Goal: Complete application form: Complete application form

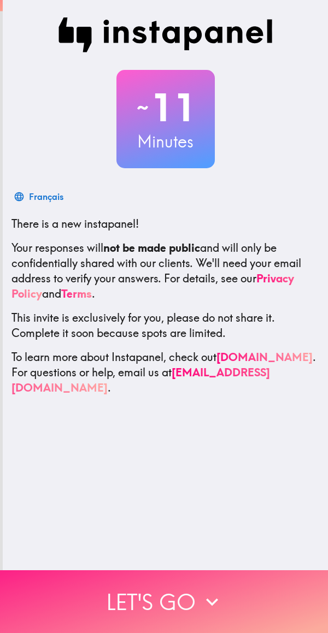
click at [150, 603] on button "Let's go" at bounding box center [164, 601] width 328 height 63
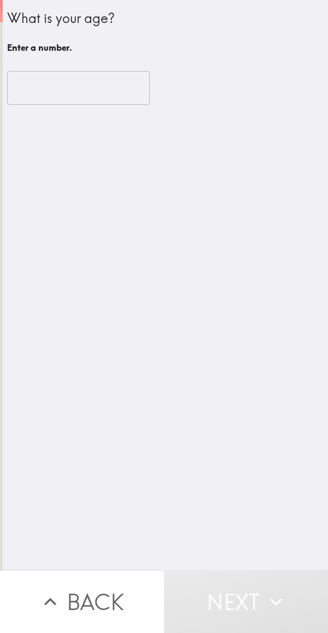
click at [41, 91] on input "number" at bounding box center [78, 88] width 142 height 34
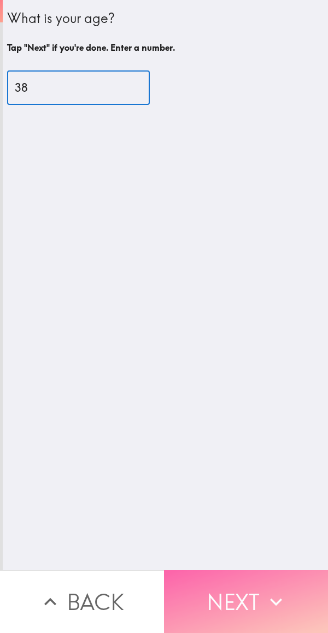
type input "38"
click at [238, 585] on button "Next" at bounding box center [246, 601] width 164 height 63
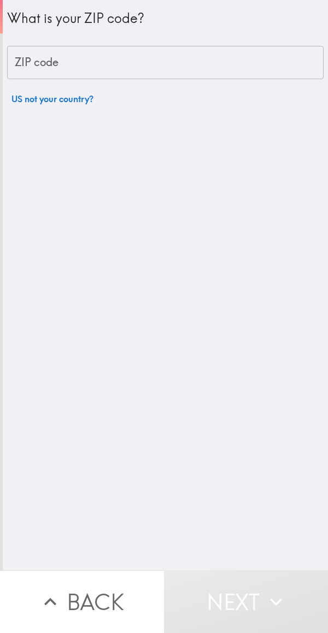
click at [38, 49] on input "ZIP code" at bounding box center [165, 63] width 316 height 34
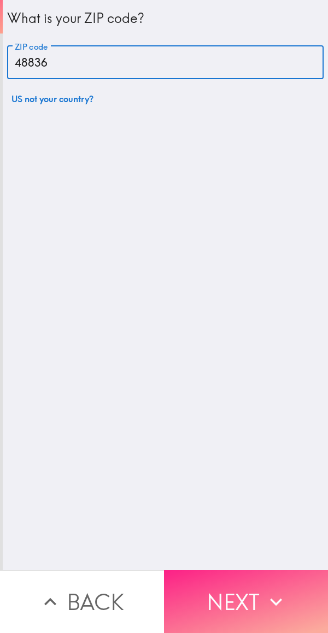
type input "48836"
click at [220, 590] on button "Next" at bounding box center [246, 601] width 164 height 63
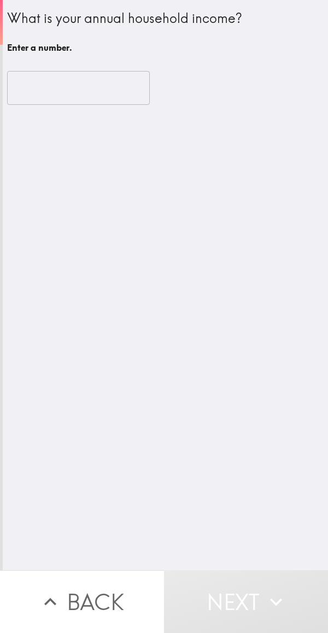
click at [45, 88] on input "number" at bounding box center [78, 88] width 142 height 34
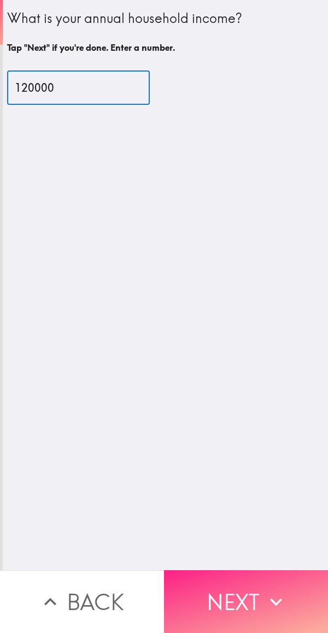
type input "120000"
click at [224, 588] on button "Next" at bounding box center [246, 601] width 164 height 63
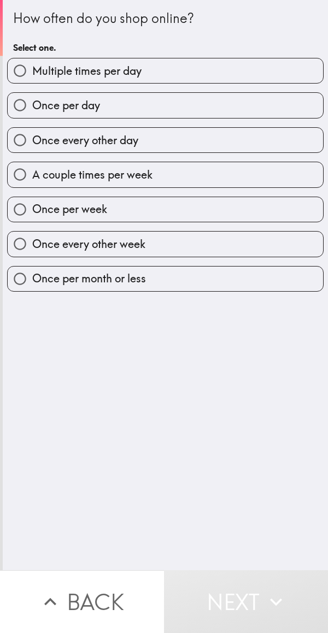
click at [42, 180] on span "A couple times per week" at bounding box center [92, 174] width 120 height 15
click at [32, 180] on input "A couple times per week" at bounding box center [20, 174] width 25 height 25
radio input "true"
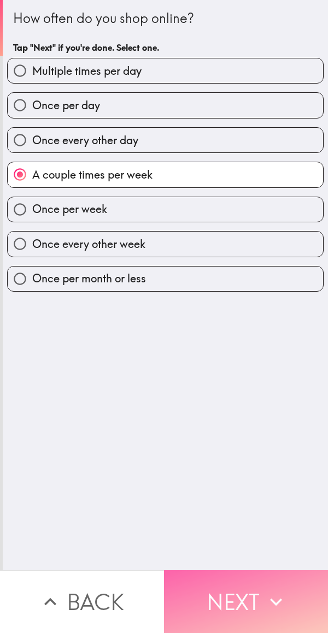
click at [244, 585] on button "Next" at bounding box center [246, 601] width 164 height 63
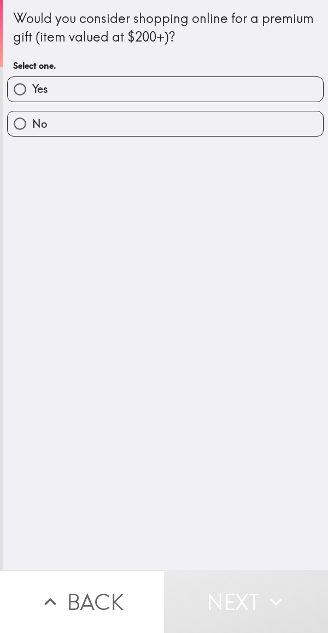
click at [44, 92] on label "Yes" at bounding box center [165, 89] width 315 height 25
click at [32, 92] on input "Yes" at bounding box center [20, 89] width 25 height 25
radio input "true"
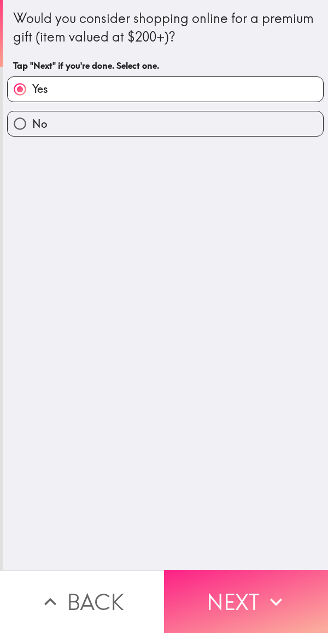
click at [253, 571] on button "Next" at bounding box center [246, 601] width 164 height 63
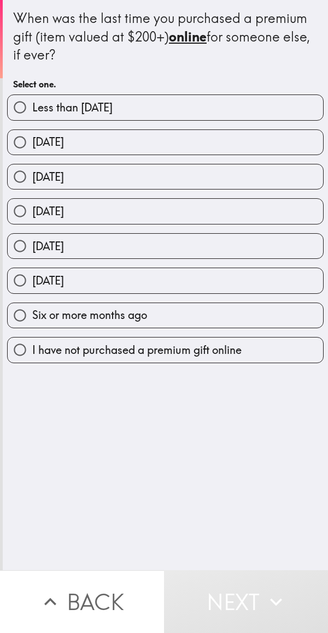
click at [42, 188] on label "[DATE]" at bounding box center [165, 176] width 315 height 25
click at [32, 188] on input "[DATE]" at bounding box center [20, 176] width 25 height 25
radio input "true"
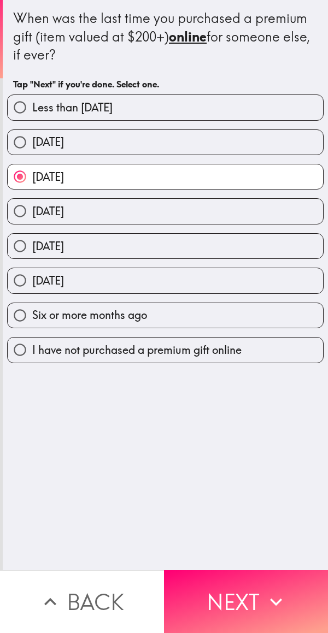
click at [47, 143] on span "[DATE]" at bounding box center [48, 141] width 32 height 15
click at [32, 143] on input "[DATE]" at bounding box center [20, 142] width 25 height 25
radio input "true"
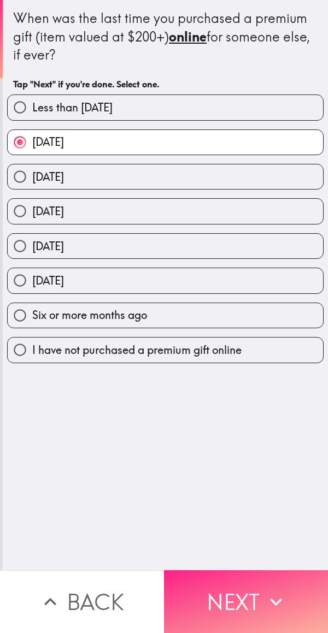
click at [246, 587] on button "Next" at bounding box center [246, 601] width 164 height 63
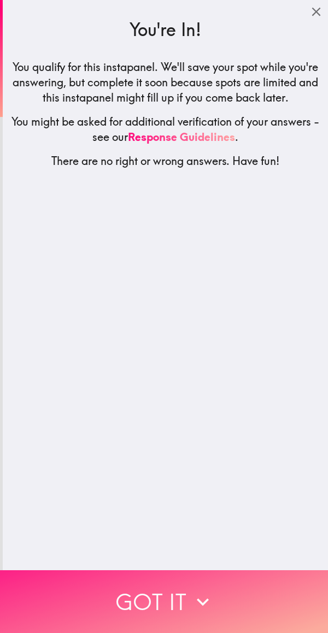
click at [172, 584] on button "Got it" at bounding box center [164, 601] width 328 height 63
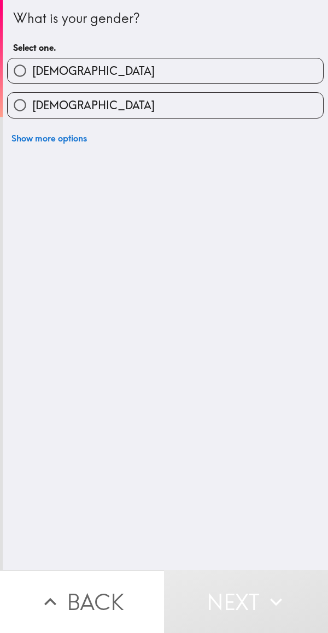
click at [50, 73] on span "[DEMOGRAPHIC_DATA]" at bounding box center [93, 70] width 122 height 15
click at [32, 73] on input "[DEMOGRAPHIC_DATA]" at bounding box center [20, 70] width 25 height 25
radio input "true"
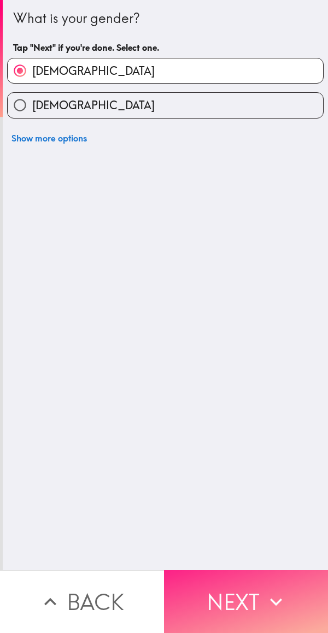
click at [251, 591] on button "Next" at bounding box center [246, 601] width 164 height 63
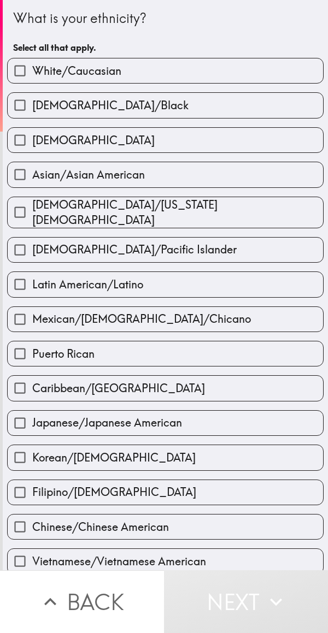
click at [28, 58] on input "White/Caucasian" at bounding box center [20, 70] width 25 height 25
checkbox input "true"
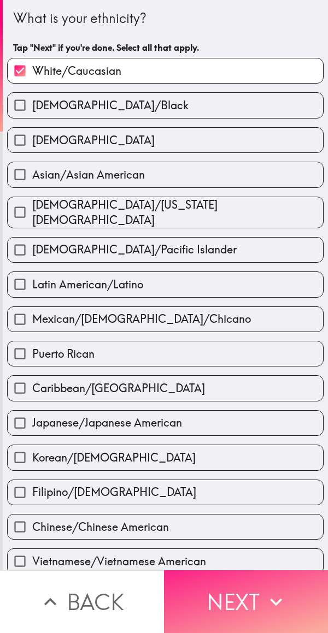
click at [244, 579] on button "Next" at bounding box center [246, 601] width 164 height 63
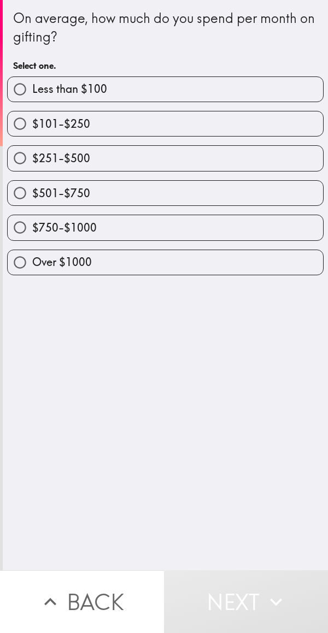
click at [55, 194] on span "$501-$750" at bounding box center [61, 193] width 58 height 15
click at [32, 194] on input "$501-$750" at bounding box center [20, 193] width 25 height 25
radio input "true"
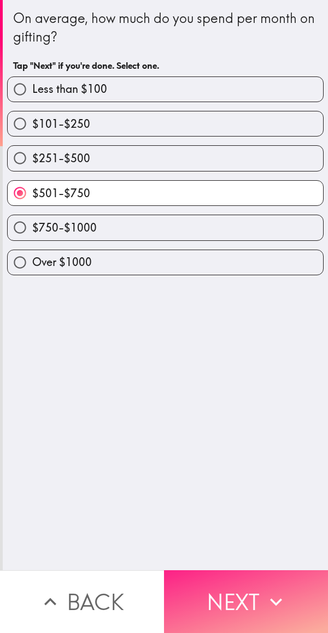
click at [252, 589] on button "Next" at bounding box center [246, 601] width 164 height 63
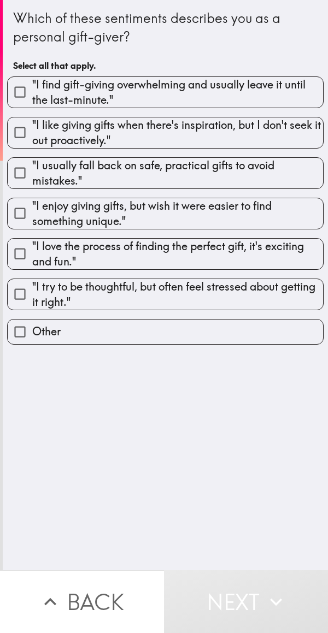
click at [27, 253] on input ""I love the process of finding the perfect gift, it's exciting and fun."" at bounding box center [20, 253] width 25 height 25
checkbox input "true"
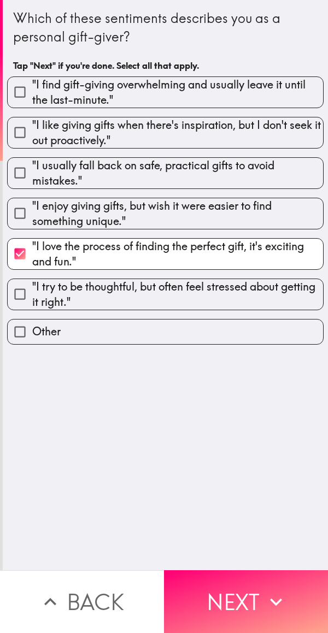
click at [26, 218] on input ""I enjoy giving gifts, but wish it were easier to find something unique."" at bounding box center [20, 213] width 25 height 25
checkbox input "true"
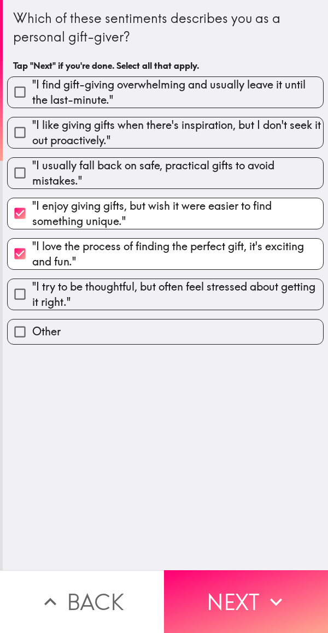
click at [141, 418] on div "Which of these sentiments describes you as a personal gift-giver? Tap "Next" if…" at bounding box center [165, 285] width 325 height 570
click at [157, 425] on div "Which of these sentiments describes you as a personal gift-giver? Tap "Next" if…" at bounding box center [165, 285] width 325 height 570
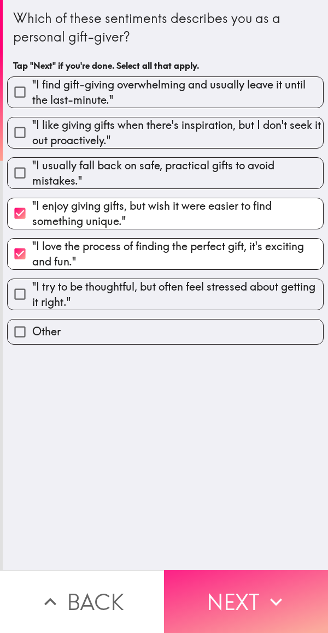
click at [229, 605] on button "Next" at bounding box center [246, 601] width 164 height 63
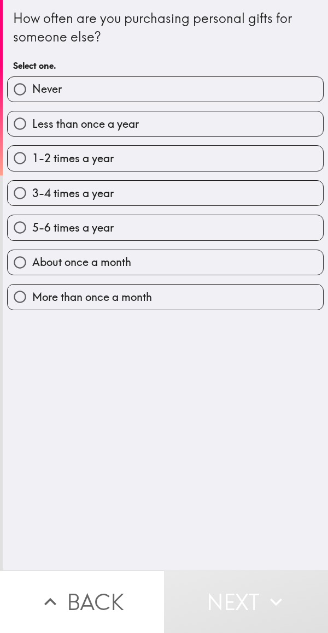
click at [47, 267] on span "About once a month" at bounding box center [81, 261] width 99 height 15
click at [32, 267] on input "About once a month" at bounding box center [20, 262] width 25 height 25
radio input "true"
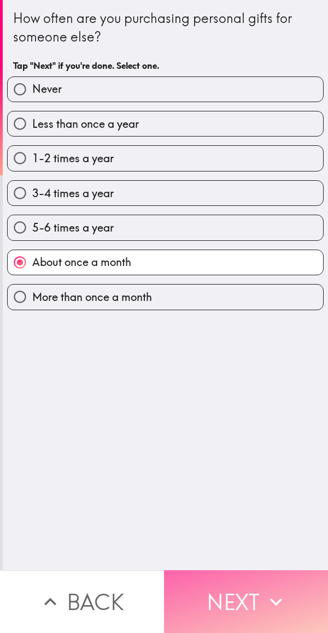
click at [225, 582] on button "Next" at bounding box center [246, 601] width 164 height 63
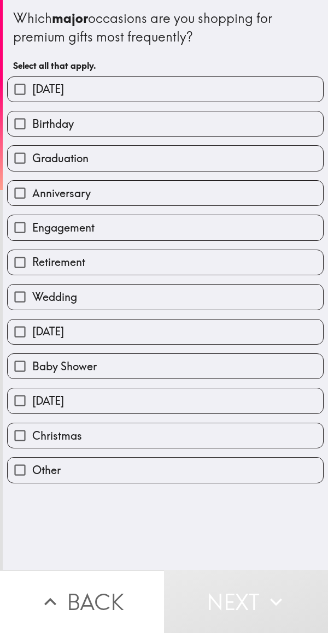
click at [184, 126] on label "Birthday" at bounding box center [165, 123] width 315 height 25
click at [32, 126] on input "Birthday" at bounding box center [20, 123] width 25 height 25
checkbox input "true"
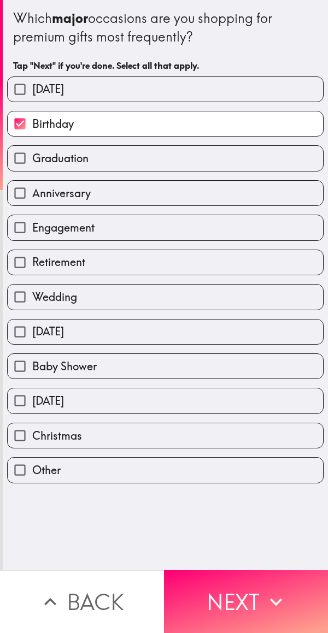
click at [189, 229] on label "Engagement" at bounding box center [165, 227] width 315 height 25
click at [32, 229] on input "Engagement" at bounding box center [20, 227] width 25 height 25
checkbox input "true"
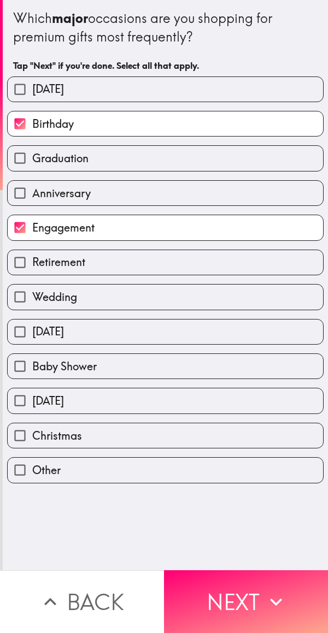
click at [173, 289] on label "Wedding" at bounding box center [165, 296] width 315 height 25
click at [32, 289] on input "Wedding" at bounding box center [20, 296] width 25 height 25
checkbox input "true"
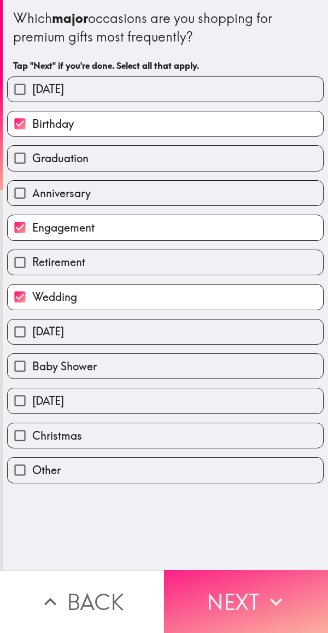
click at [249, 582] on button "Next" at bounding box center [246, 601] width 164 height 63
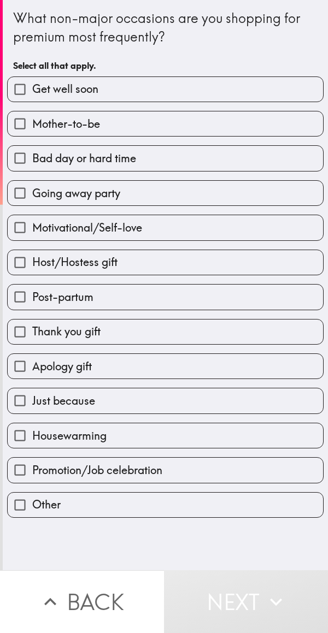
click at [181, 319] on label "Thank you gift" at bounding box center [165, 331] width 315 height 25
click at [32, 319] on input "Thank you gift" at bounding box center [20, 331] width 25 height 25
checkbox input "true"
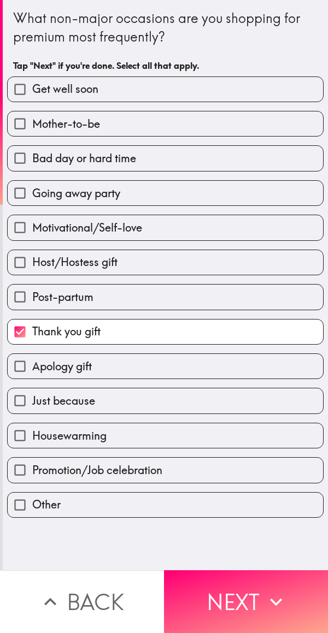
click at [192, 191] on label "Going away party" at bounding box center [165, 193] width 315 height 25
click at [32, 191] on input "Going away party" at bounding box center [20, 193] width 25 height 25
checkbox input "true"
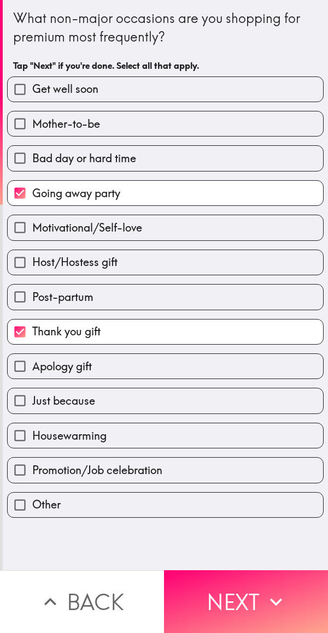
click at [205, 361] on label "Apology gift" at bounding box center [165, 366] width 315 height 25
click at [32, 361] on input "Apology gift" at bounding box center [20, 366] width 25 height 25
checkbox input "true"
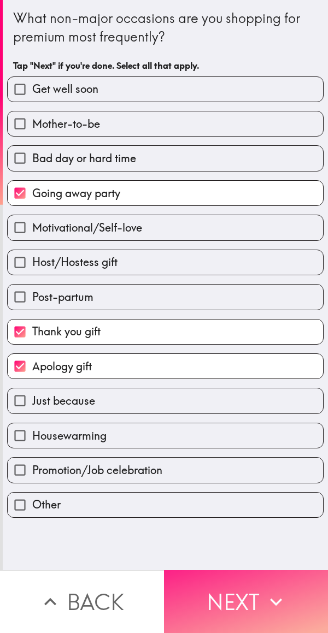
click at [246, 578] on button "Next" at bounding box center [246, 601] width 164 height 63
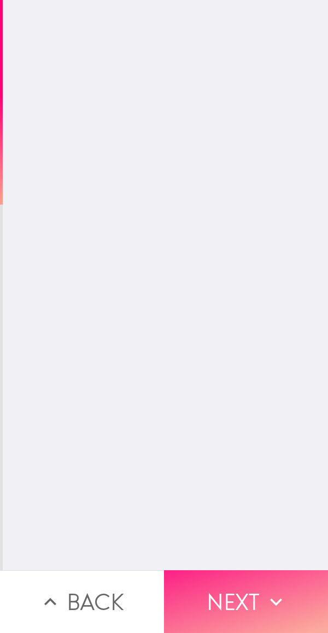
click at [243, 579] on button "Next" at bounding box center [246, 601] width 164 height 63
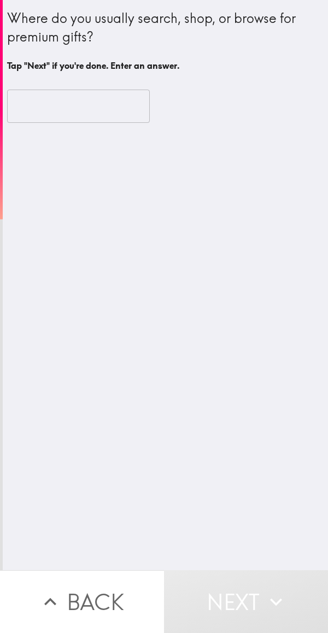
click at [108, 109] on input "text" at bounding box center [78, 107] width 142 height 34
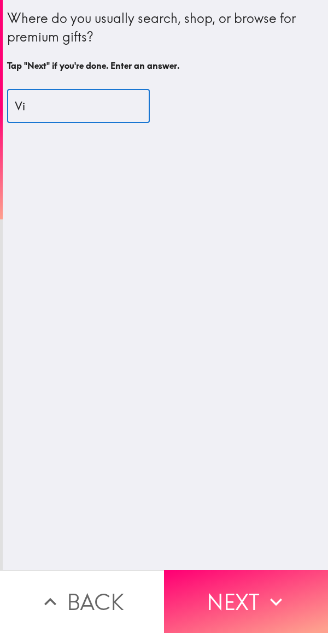
type input "V"
type input "Apple Card"
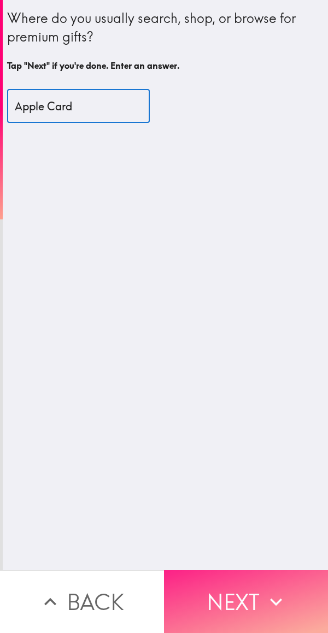
click at [235, 593] on button "Next" at bounding box center [246, 601] width 164 height 63
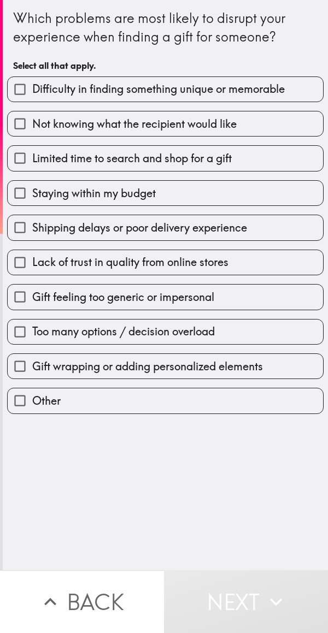
click at [263, 91] on span "Difficulty in finding something unique or memorable" at bounding box center [158, 88] width 252 height 15
click at [32, 91] on input "Difficulty in finding something unique or memorable" at bounding box center [20, 89] width 25 height 25
checkbox input "true"
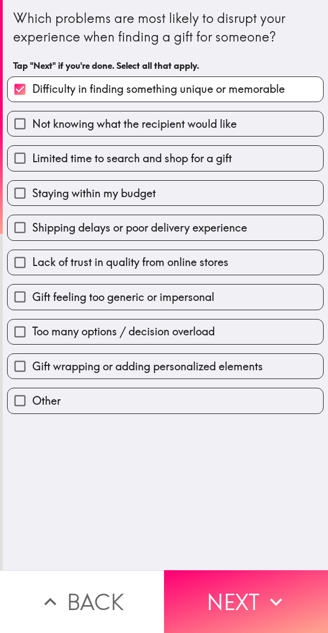
click at [190, 293] on span "Gift feeling too generic or impersonal" at bounding box center [123, 296] width 182 height 15
click at [32, 293] on input "Gift feeling too generic or impersonal" at bounding box center [20, 296] width 25 height 25
checkbox input "true"
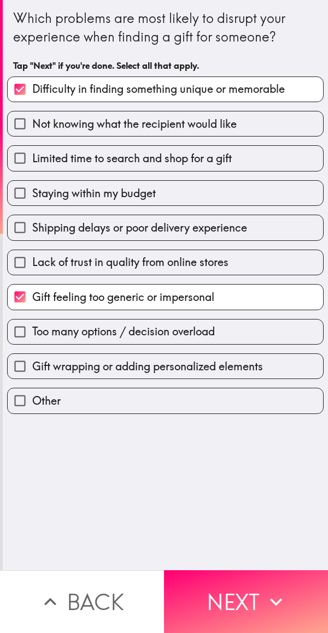
click at [252, 366] on span "Gift wrapping or adding personalized elements" at bounding box center [147, 366] width 230 height 15
click at [32, 366] on input "Gift wrapping or adding personalized elements" at bounding box center [20, 366] width 25 height 25
checkbox input "true"
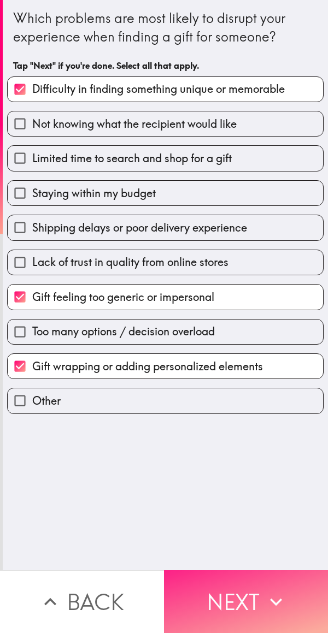
click at [248, 585] on button "Next" at bounding box center [246, 601] width 164 height 63
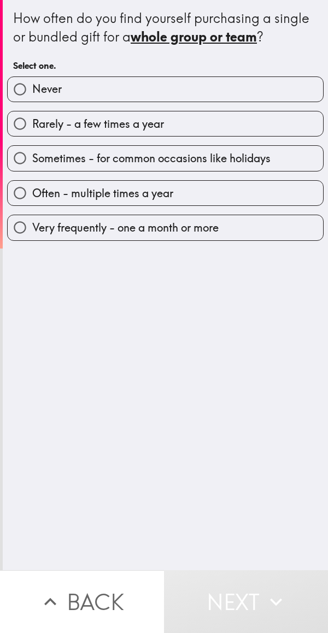
click at [194, 162] on span "Sometimes - for common occasions like holidays" at bounding box center [151, 158] width 238 height 15
click at [32, 162] on input "Sometimes - for common occasions like holidays" at bounding box center [20, 158] width 25 height 25
radio input "true"
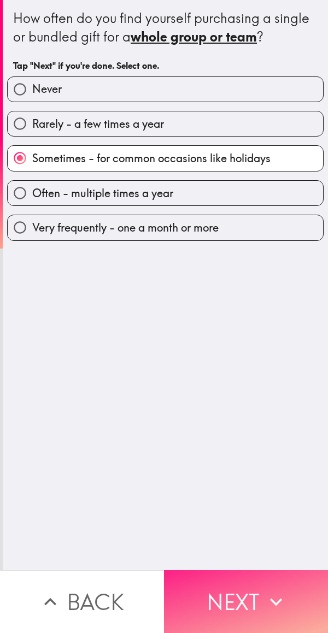
click at [217, 586] on button "Next" at bounding box center [246, 601] width 164 height 63
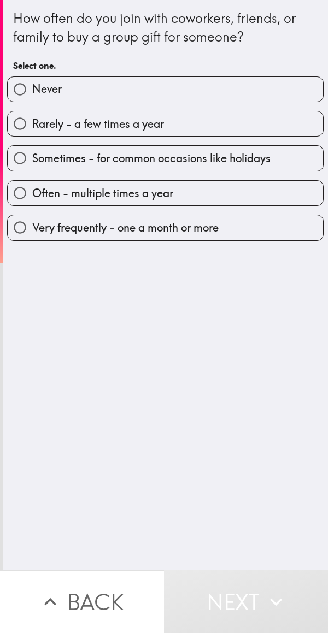
click at [187, 190] on label "Often - multiple times a year" at bounding box center [165, 193] width 315 height 25
click at [32, 190] on input "Often - multiple times a year" at bounding box center [20, 193] width 25 height 25
radio input "true"
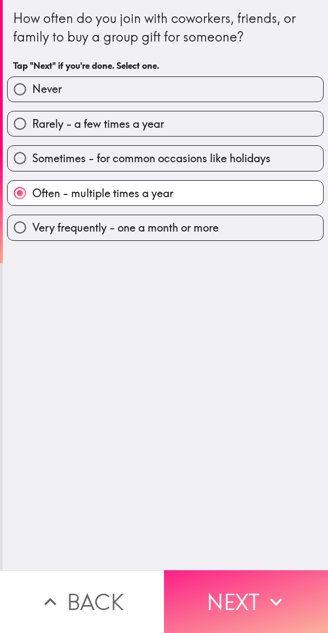
click at [222, 578] on button "Next" at bounding box center [246, 601] width 164 height 63
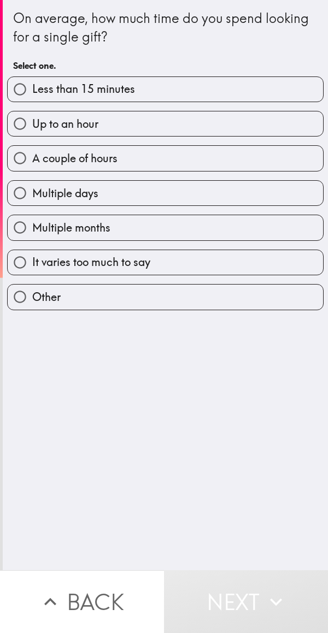
click at [156, 159] on label "A couple of hours" at bounding box center [165, 158] width 315 height 25
click at [32, 159] on input "A couple of hours" at bounding box center [20, 158] width 25 height 25
radio input "true"
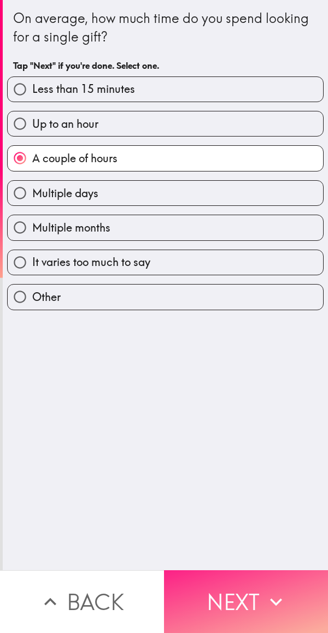
click at [239, 587] on button "Next" at bounding box center [246, 601] width 164 height 63
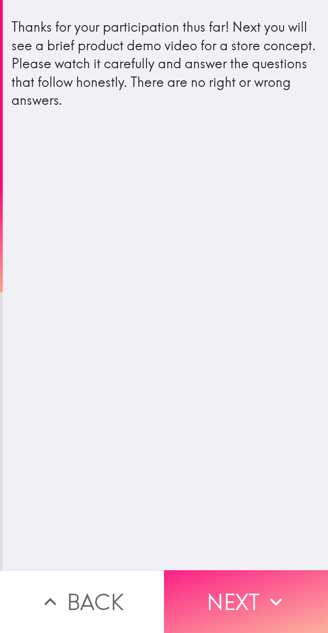
click at [234, 580] on button "Next" at bounding box center [246, 601] width 164 height 63
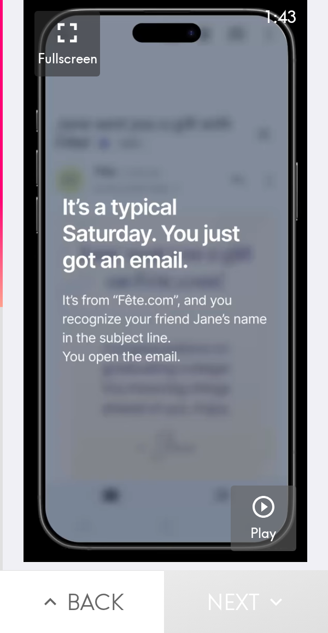
click at [263, 502] on icon "button" at bounding box center [263, 507] width 22 height 22
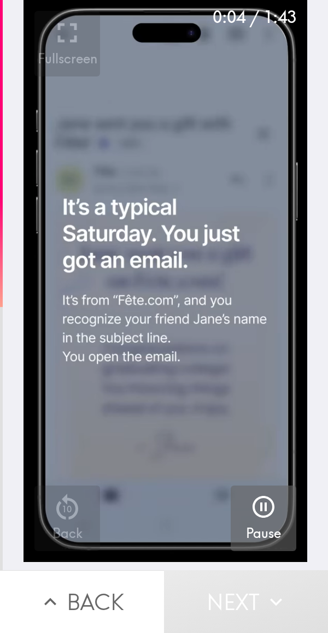
click at [173, 330] on video "button" at bounding box center [164, 281] width 283 height 562
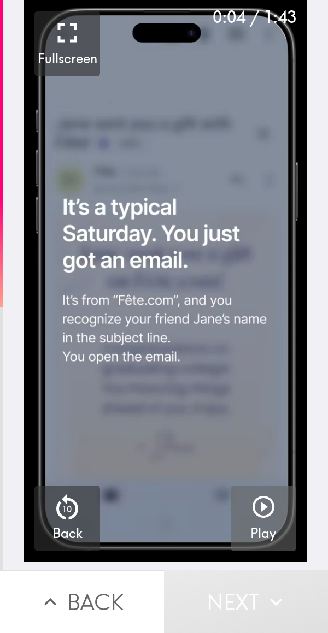
click at [258, 515] on icon "button" at bounding box center [263, 507] width 22 height 22
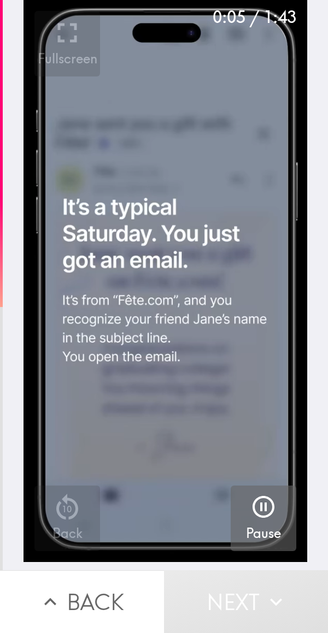
click at [269, 510] on div "Pause" at bounding box center [263, 517] width 35 height 49
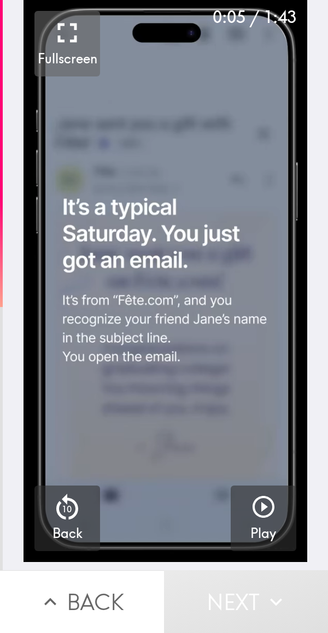
click at [64, 27] on icon "button" at bounding box center [67, 32] width 33 height 33
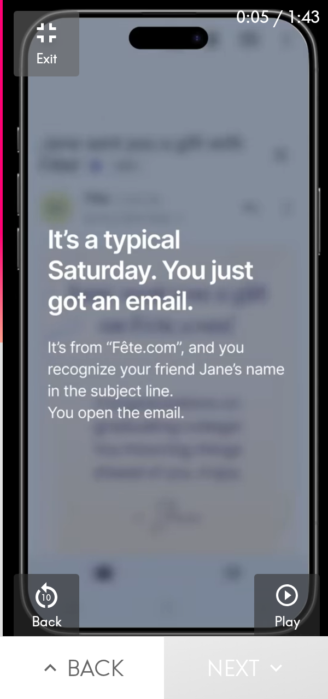
click at [61, 81] on video "button" at bounding box center [167, 325] width 328 height 650
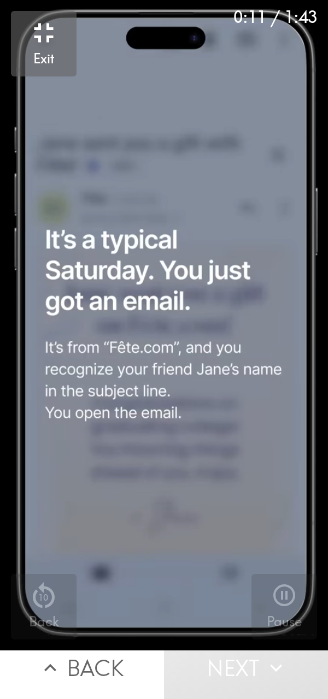
click at [263, 550] on video "button" at bounding box center [164, 325] width 328 height 650
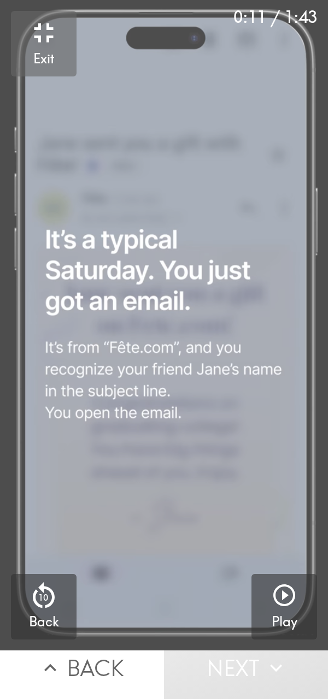
click at [150, 329] on video "button" at bounding box center [164, 325] width 328 height 650
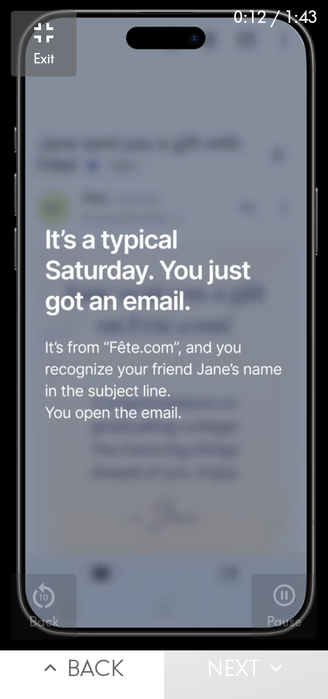
click at [56, 85] on video "button" at bounding box center [164, 325] width 328 height 650
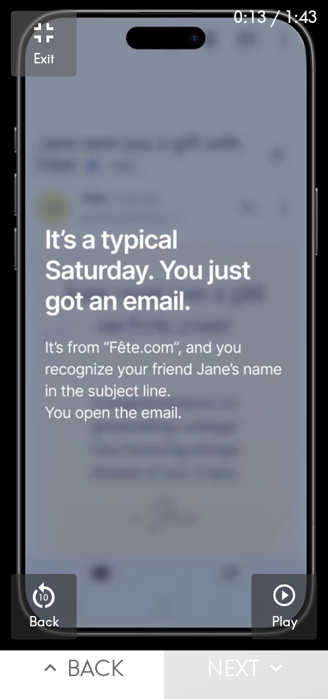
click at [251, 555] on video "button" at bounding box center [164, 325] width 328 height 650
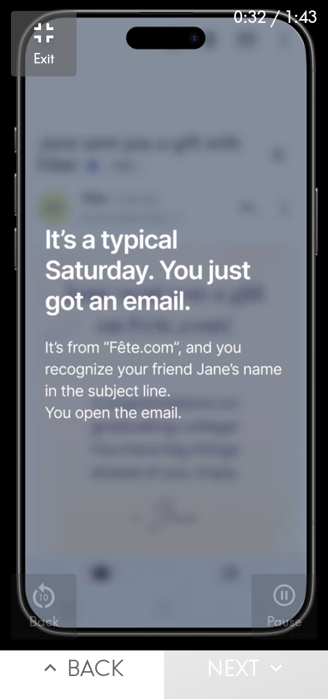
click at [175, 356] on video "button" at bounding box center [164, 325] width 328 height 650
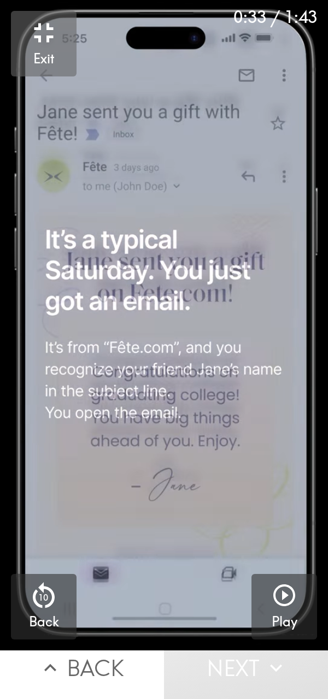
click at [249, 556] on video "button" at bounding box center [164, 325] width 328 height 650
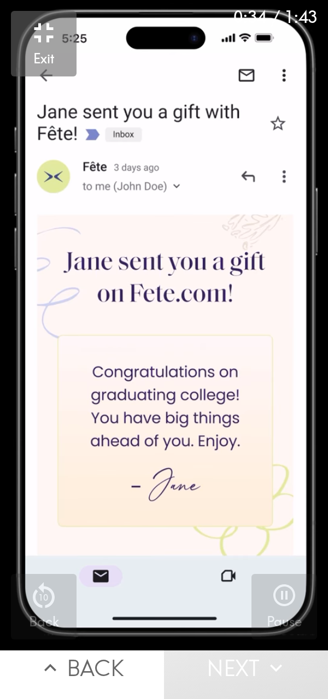
click at [253, 555] on video "button" at bounding box center [164, 325] width 328 height 650
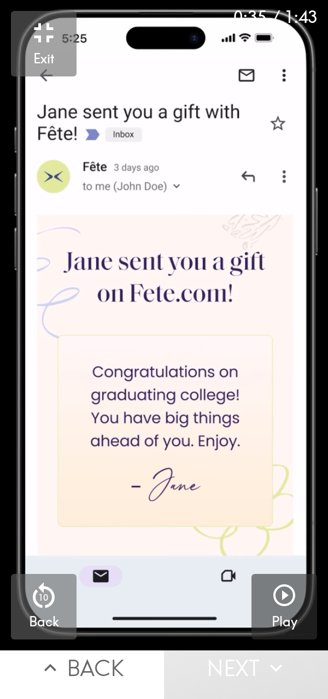
click at [56, 629] on h5 "Back" at bounding box center [44, 621] width 30 height 19
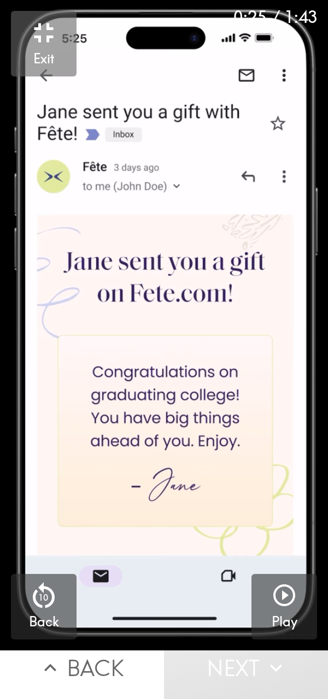
click at [182, 471] on video "button" at bounding box center [164, 325] width 328 height 650
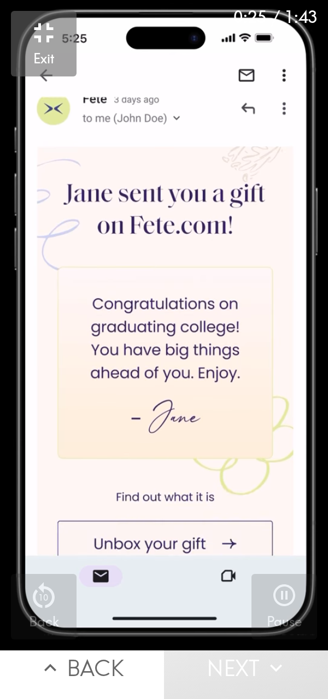
click at [212, 314] on video "button" at bounding box center [164, 325] width 328 height 650
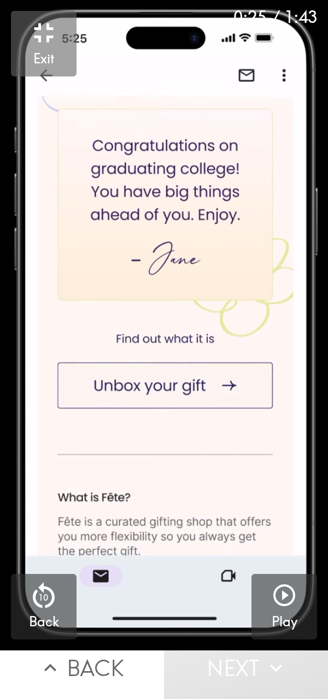
click at [174, 465] on video "button" at bounding box center [164, 325] width 328 height 650
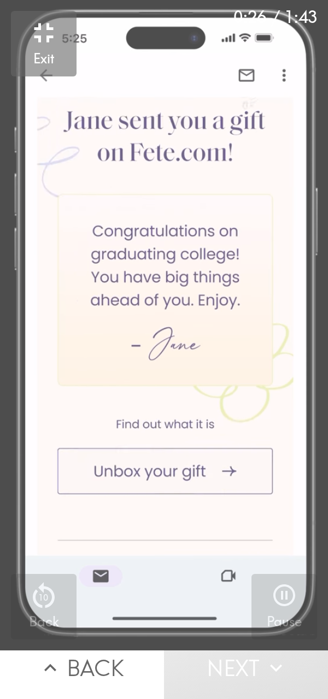
click at [155, 479] on video "button" at bounding box center [164, 325] width 328 height 650
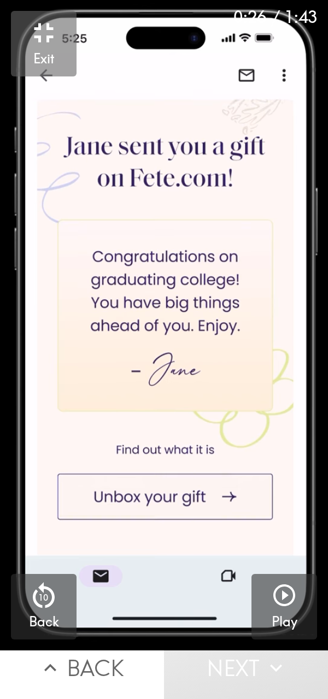
click at [182, 475] on video "button" at bounding box center [164, 325] width 328 height 650
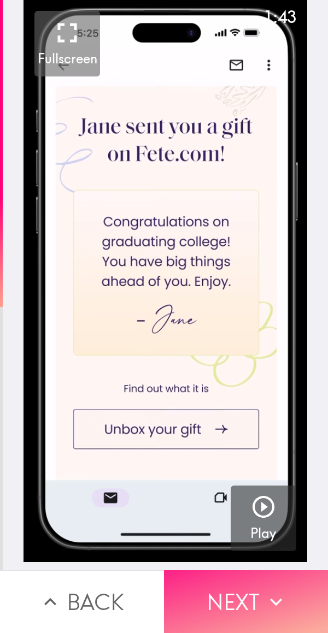
click at [246, 587] on button "Next" at bounding box center [246, 601] width 164 height 63
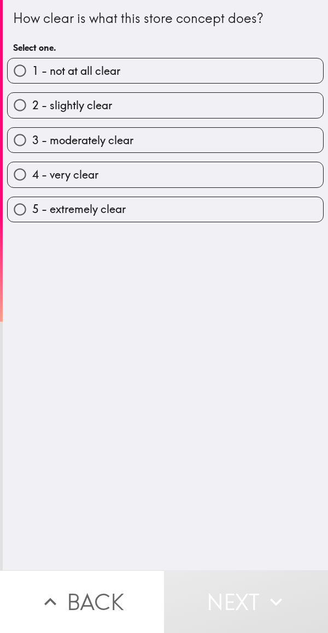
click at [26, 177] on input "4 - very clear" at bounding box center [20, 174] width 25 height 25
radio input "true"
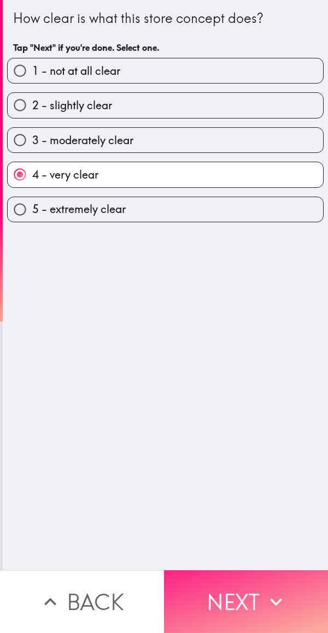
click at [214, 590] on button "Next" at bounding box center [246, 601] width 164 height 63
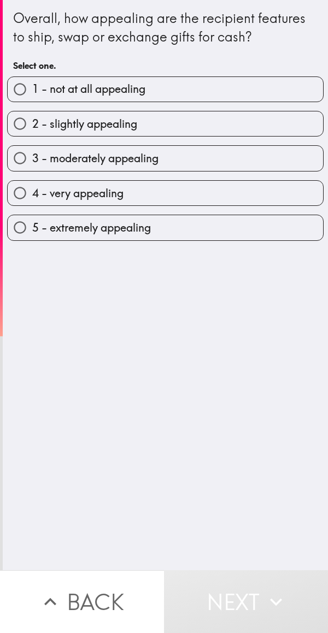
click at [39, 200] on span "4 - very appealing" at bounding box center [77, 193] width 91 height 15
click at [32, 200] on input "4 - very appealing" at bounding box center [20, 193] width 25 height 25
radio input "true"
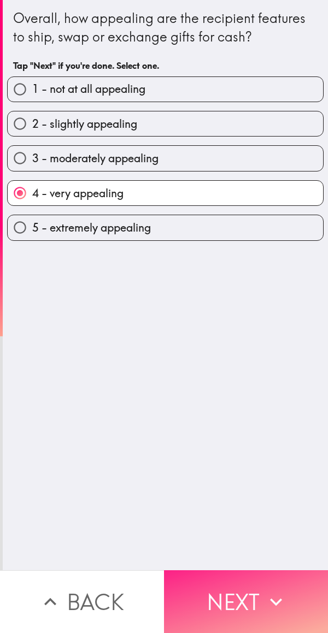
click at [225, 598] on button "Next" at bounding box center [246, 601] width 164 height 63
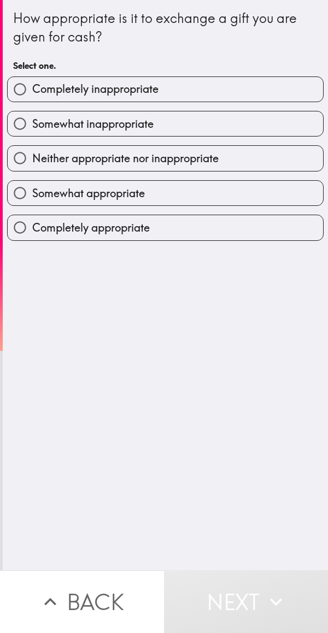
click at [34, 229] on span "Completely appropriate" at bounding box center [90, 227] width 117 height 15
click at [32, 229] on input "Completely appropriate" at bounding box center [20, 227] width 25 height 25
radio input "true"
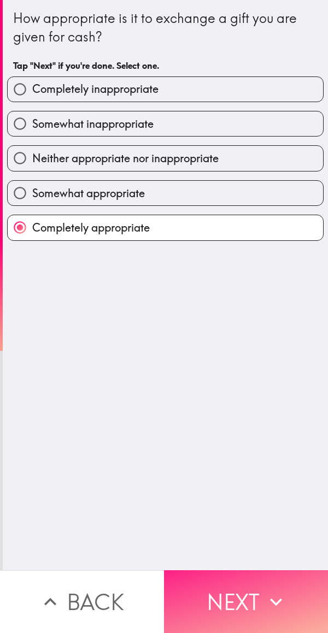
click at [215, 595] on button "Next" at bounding box center [246, 601] width 164 height 63
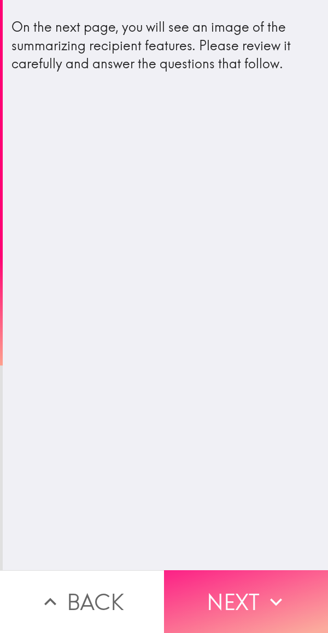
click at [229, 579] on button "Next" at bounding box center [246, 601] width 164 height 63
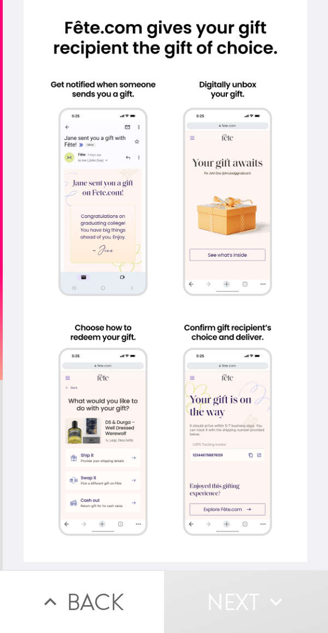
click at [91, 386] on div at bounding box center [164, 281] width 283 height 562
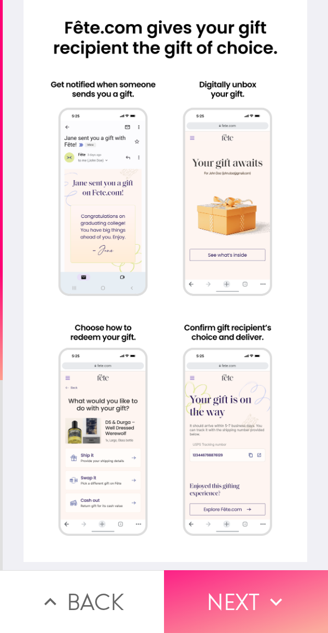
click at [217, 582] on button "Next" at bounding box center [246, 601] width 164 height 63
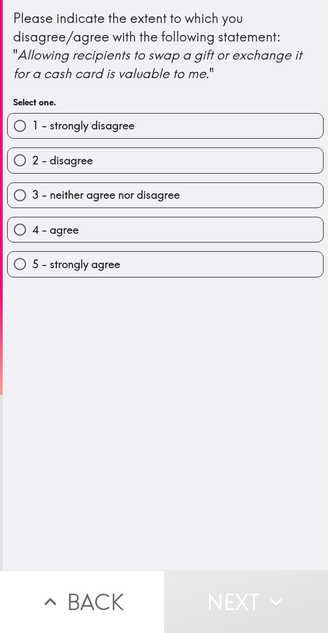
click at [28, 234] on input "4 - agree" at bounding box center [20, 229] width 25 height 25
radio input "true"
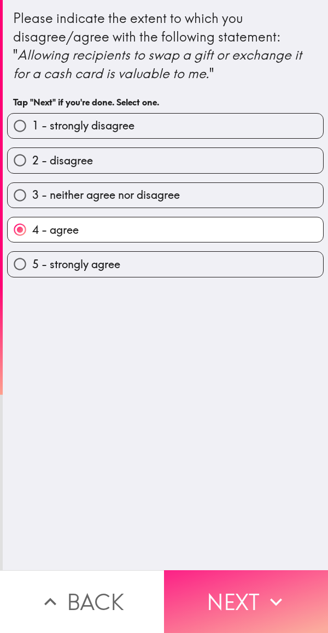
click at [228, 592] on button "Next" at bounding box center [246, 601] width 164 height 63
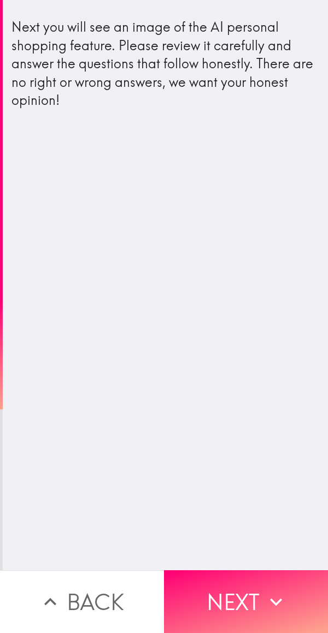
click at [57, 355] on div "Next you will see an image of the AI personal shopping feature. Please review i…" at bounding box center [165, 285] width 325 height 570
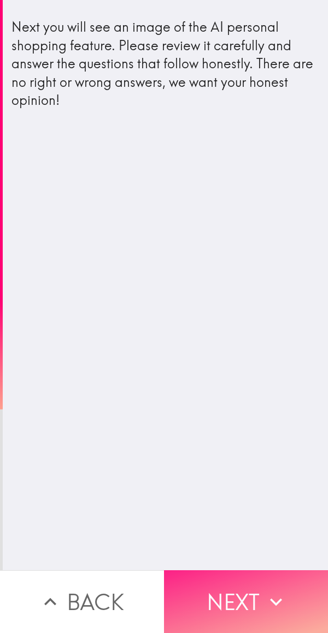
click at [235, 576] on button "Next" at bounding box center [246, 601] width 164 height 63
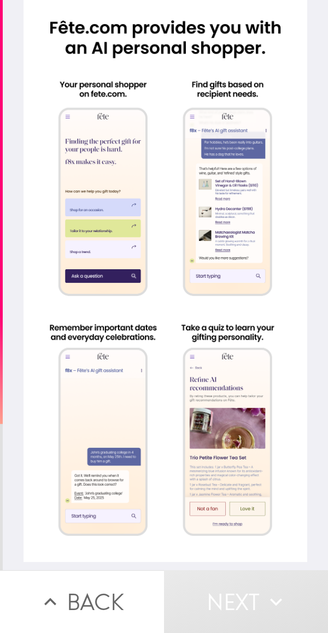
click at [91, 310] on div at bounding box center [164, 281] width 283 height 562
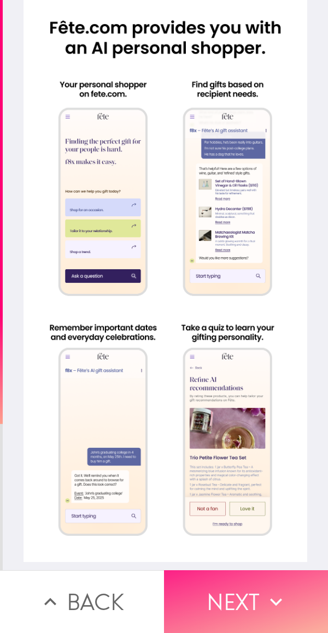
click at [228, 586] on button "Next" at bounding box center [246, 601] width 164 height 63
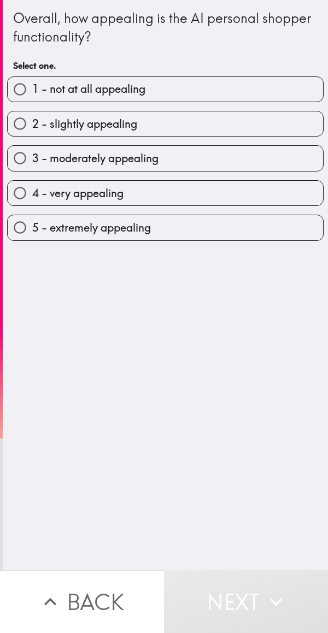
click at [39, 227] on span "5 - extremely appealing" at bounding box center [91, 227] width 118 height 15
click at [32, 227] on input "5 - extremely appealing" at bounding box center [20, 227] width 25 height 25
radio input "true"
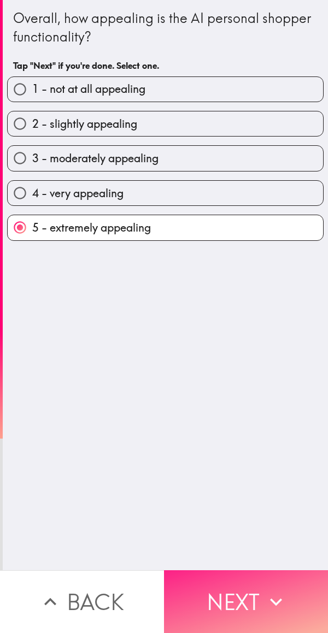
click at [228, 585] on button "Next" at bounding box center [246, 601] width 164 height 63
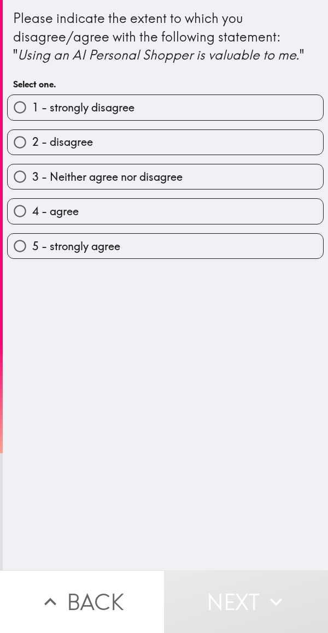
click at [28, 213] on input "4 - agree" at bounding box center [20, 211] width 25 height 25
radio input "true"
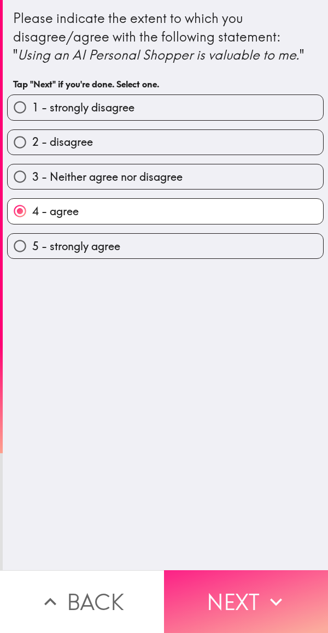
click at [228, 586] on button "Next" at bounding box center [246, 601] width 164 height 63
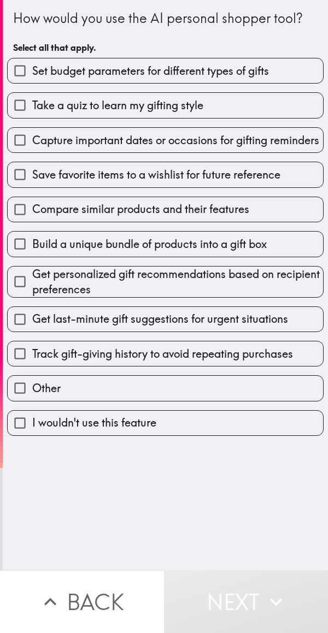
click at [51, 285] on span "Get personalized gift recommendations based on recipient preferences" at bounding box center [177, 281] width 290 height 31
click at [32, 285] on input "Get personalized gift recommendations based on recipient preferences" at bounding box center [20, 281] width 25 height 25
checkbox input "true"
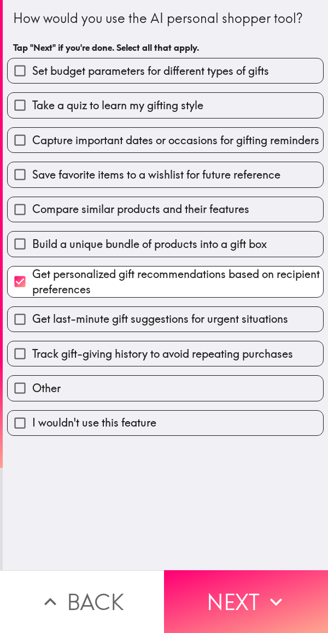
click at [40, 326] on span "Get last-minute gift suggestions for urgent situations" at bounding box center [159, 318] width 255 height 15
click at [32, 328] on input "Get last-minute gift suggestions for urgent situations" at bounding box center [20, 319] width 25 height 25
checkbox input "true"
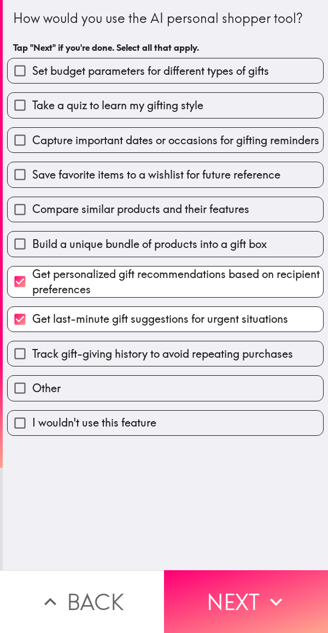
click at [40, 147] on span "Capture important dates or occasions for gifting reminders" at bounding box center [175, 140] width 287 height 15
click at [32, 147] on input "Capture important dates or occasions for gifting reminders" at bounding box center [20, 140] width 25 height 25
checkbox input "true"
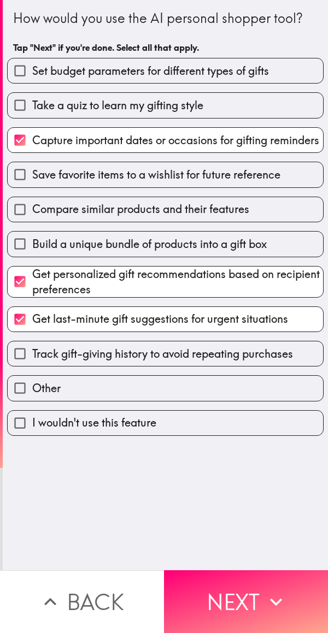
click at [51, 67] on span "Set budget parameters for different types of gifts" at bounding box center [150, 70] width 236 height 15
click at [32, 67] on input "Set budget parameters for different types of gifts" at bounding box center [20, 70] width 25 height 25
checkbox input "true"
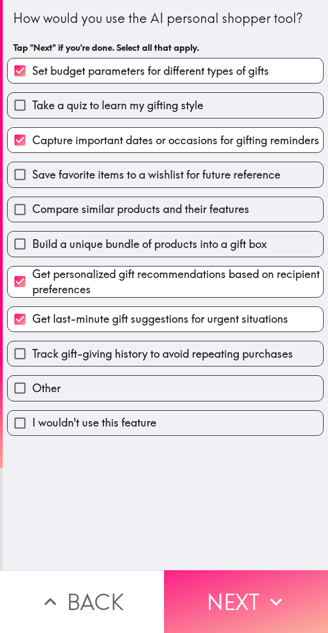
click at [207, 592] on button "Next" at bounding box center [246, 601] width 164 height 63
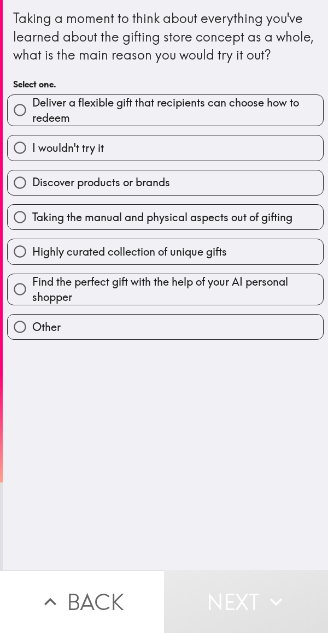
click at [236, 586] on button "Next" at bounding box center [246, 601] width 164 height 63
click at [76, 303] on span "Find the perfect gift with the help of your AI personal shopper" at bounding box center [177, 289] width 290 height 31
click at [32, 301] on input "Find the perfect gift with the help of your AI personal shopper" at bounding box center [20, 289] width 25 height 25
radio input "true"
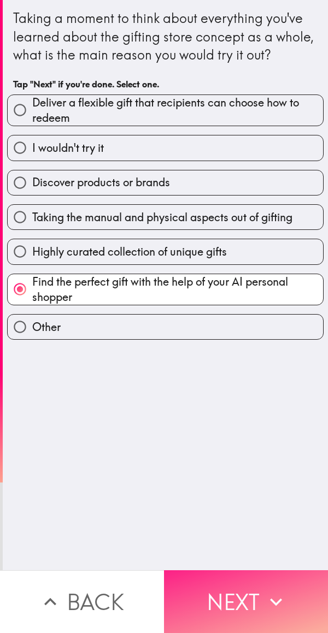
click at [219, 581] on button "Next" at bounding box center [246, 601] width 164 height 63
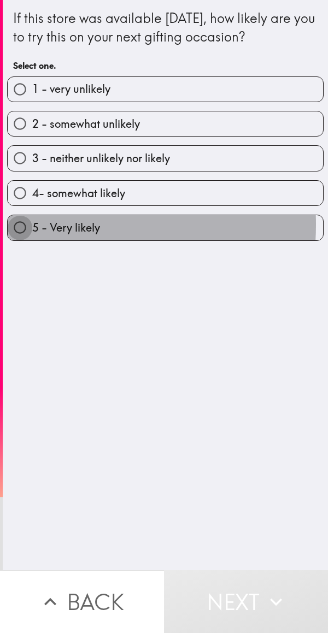
click at [27, 224] on input "5 - Very likely" at bounding box center [20, 227] width 25 height 25
radio input "true"
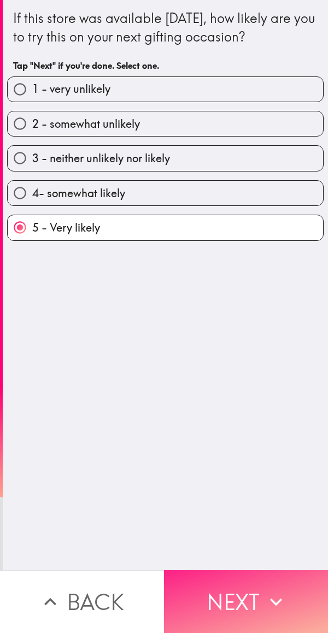
click at [226, 599] on button "Next" at bounding box center [246, 601] width 164 height 63
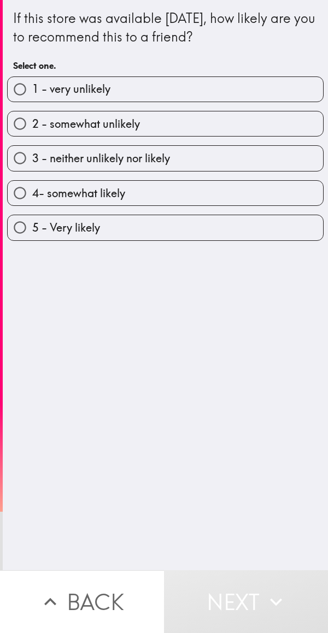
click at [27, 170] on input "3 - neither unlikely nor likely" at bounding box center [20, 158] width 25 height 25
radio input "true"
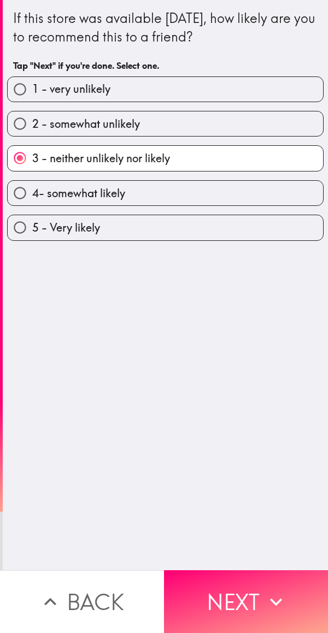
click at [59, 199] on span "4- somewhat likely" at bounding box center [78, 193] width 93 height 15
click at [32, 199] on input "4- somewhat likely" at bounding box center [20, 193] width 25 height 25
radio input "true"
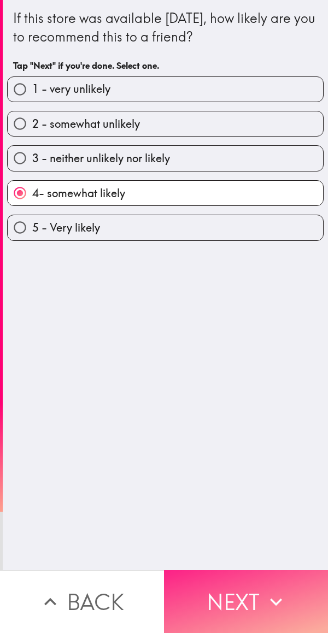
click at [230, 594] on button "Next" at bounding box center [246, 601] width 164 height 63
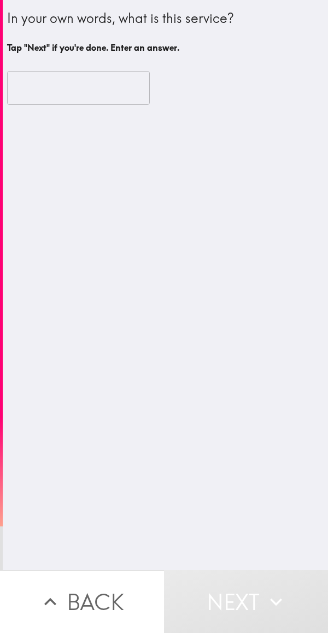
click at [51, 92] on input "text" at bounding box center [78, 88] width 142 height 34
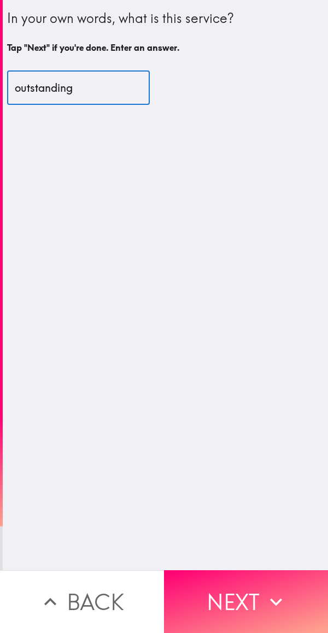
type input "outstanding"
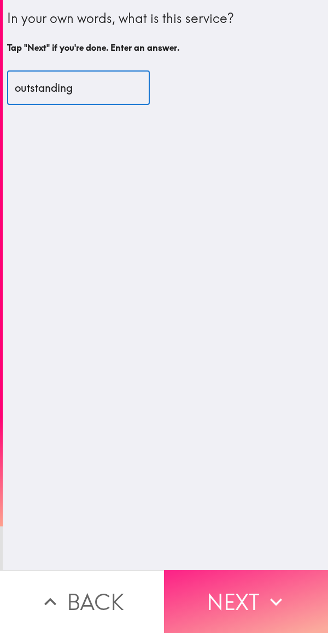
click at [224, 583] on button "Next" at bounding box center [246, 601] width 164 height 63
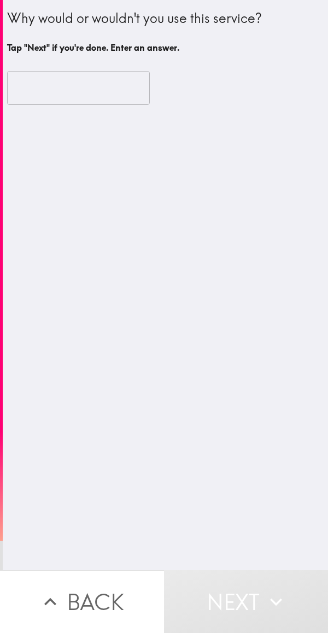
click at [43, 93] on input "text" at bounding box center [78, 88] width 142 height 34
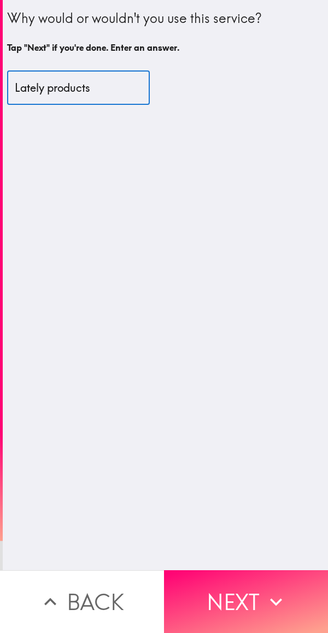
type input "Lately products"
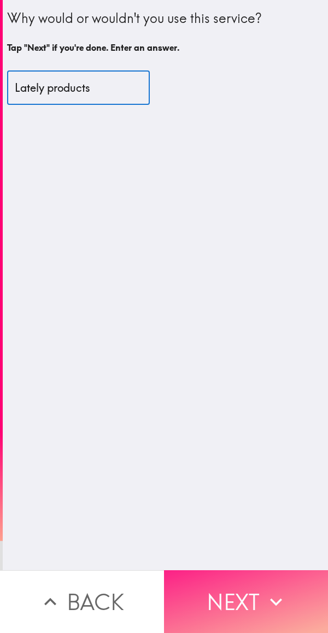
click at [230, 576] on button "Next" at bounding box center [246, 601] width 164 height 63
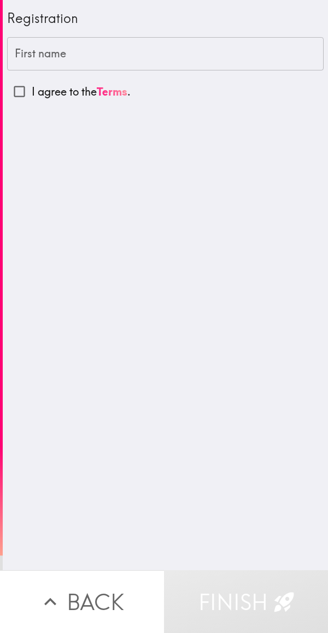
click at [168, 52] on input "First name" at bounding box center [165, 54] width 316 height 34
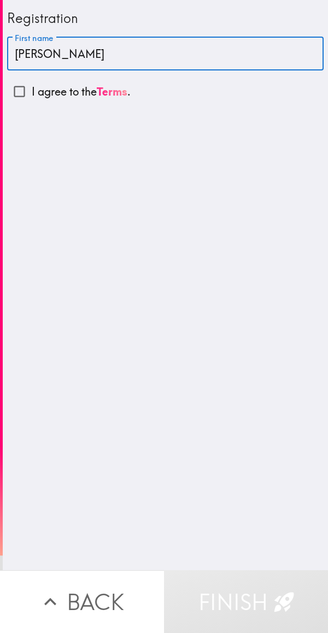
type input "[PERSON_NAME]"
click at [15, 98] on input "I agree to the Terms ." at bounding box center [19, 91] width 25 height 25
checkbox input "true"
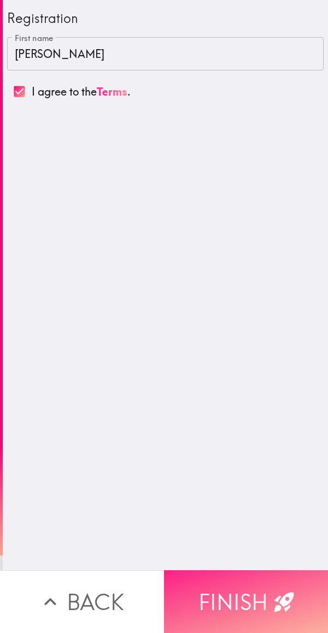
click at [282, 590] on icon "button" at bounding box center [284, 602] width 24 height 24
